Goal: Navigation & Orientation: Find specific page/section

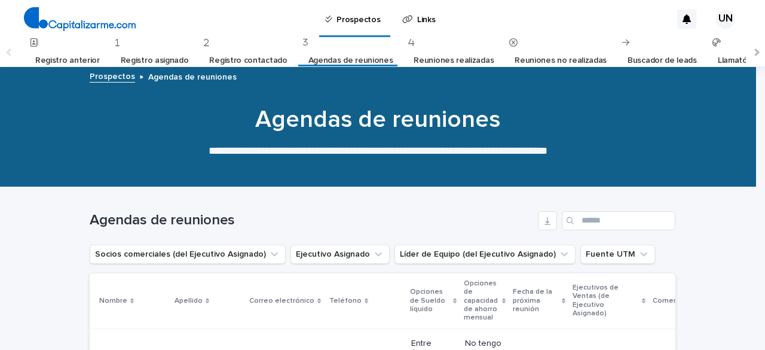
click at [238, 61] on font "Registro contactado" at bounding box center [248, 60] width 78 height 8
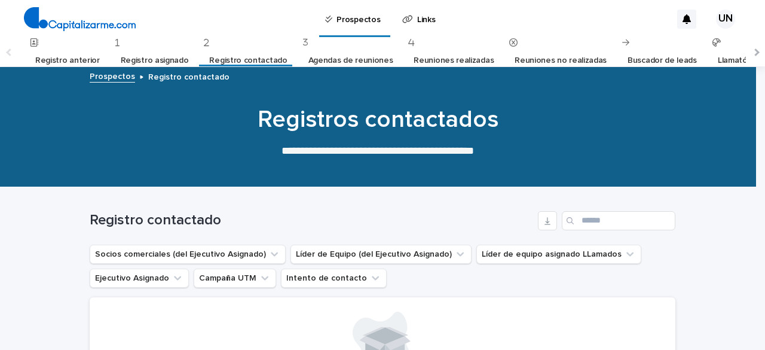
click at [146, 57] on font "Registro asignado" at bounding box center [155, 60] width 68 height 8
